Goal: Task Accomplishment & Management: Manage account settings

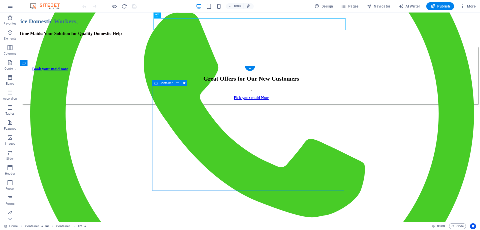
scroll to position [150, 0]
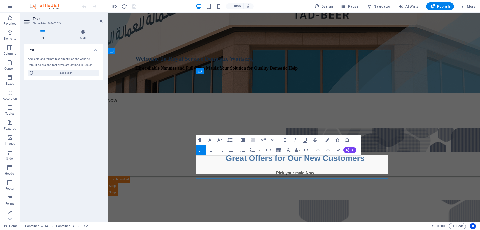
drag, startPoint x: 219, startPoint y: 158, endPoint x: 196, endPoint y: 158, distance: 22.5
click at [225, 139] on button "Font Size" at bounding box center [221, 140] width 10 height 10
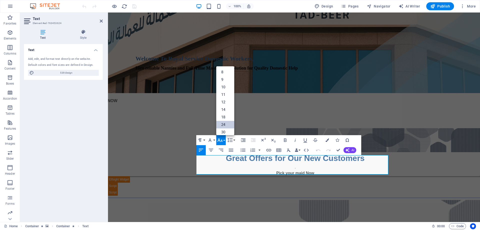
click at [225, 123] on link "24" at bounding box center [225, 125] width 18 height 8
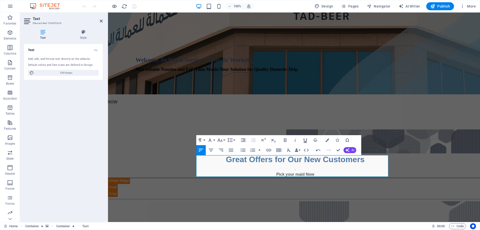
click at [307, 139] on icon "button" at bounding box center [305, 140] width 6 height 6
click at [329, 139] on button "Colors" at bounding box center [328, 140] width 10 height 10
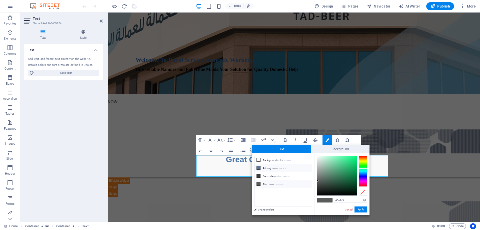
click at [265, 168] on li "Primary color #4e79a7" at bounding box center [284, 168] width 58 height 8
type input "#4e79a7"
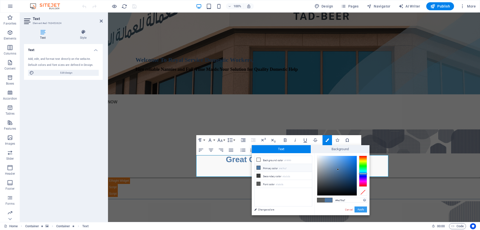
click at [364, 209] on button "Apply" at bounding box center [361, 209] width 13 height 6
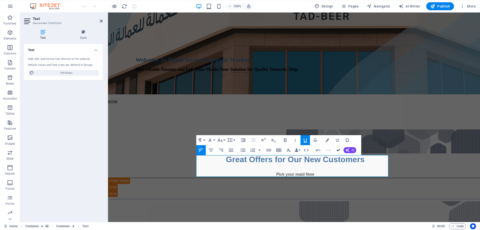
drag, startPoint x: 340, startPoint y: 150, endPoint x: 318, endPoint y: 138, distance: 25.3
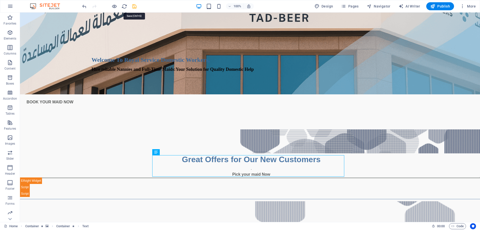
click at [136, 5] on icon "save" at bounding box center [135, 7] width 6 height 6
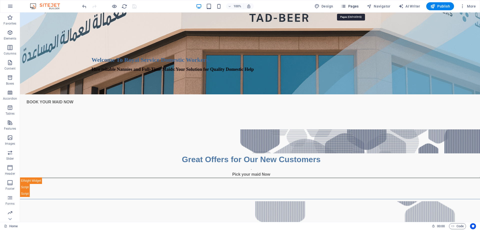
click at [351, 4] on span "Pages" at bounding box center [350, 6] width 18 height 5
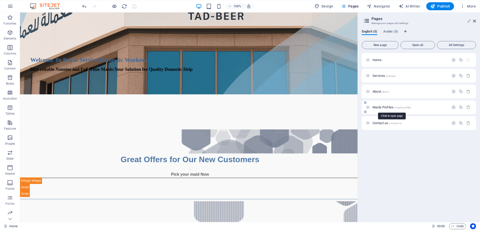
click at [384, 107] on span "Maids Profiles /maids-profiles" at bounding box center [392, 107] width 39 height 4
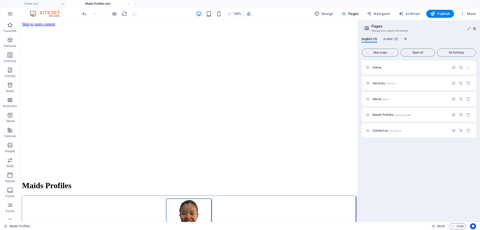
scroll to position [0, 0]
click at [392, 38] on span "Arabic (5)" at bounding box center [390, 39] width 15 height 7
click at [388, 67] on p "Home /" at bounding box center [410, 67] width 75 height 3
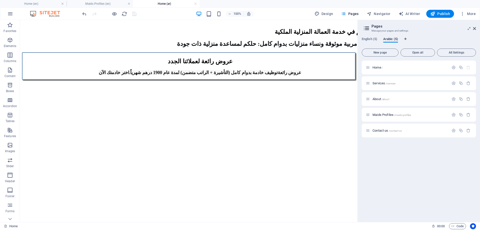
scroll to position [550, 0]
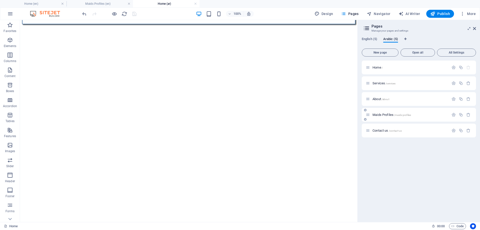
click at [391, 114] on span "Maids Profiles /maids-profiles" at bounding box center [392, 115] width 39 height 4
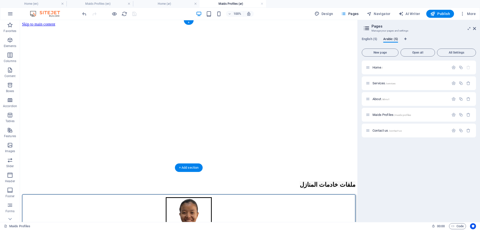
scroll to position [0, 0]
click at [441, 13] on span "Publish" at bounding box center [440, 13] width 20 height 5
